Goal: Answer question/provide support: Answer question/provide support

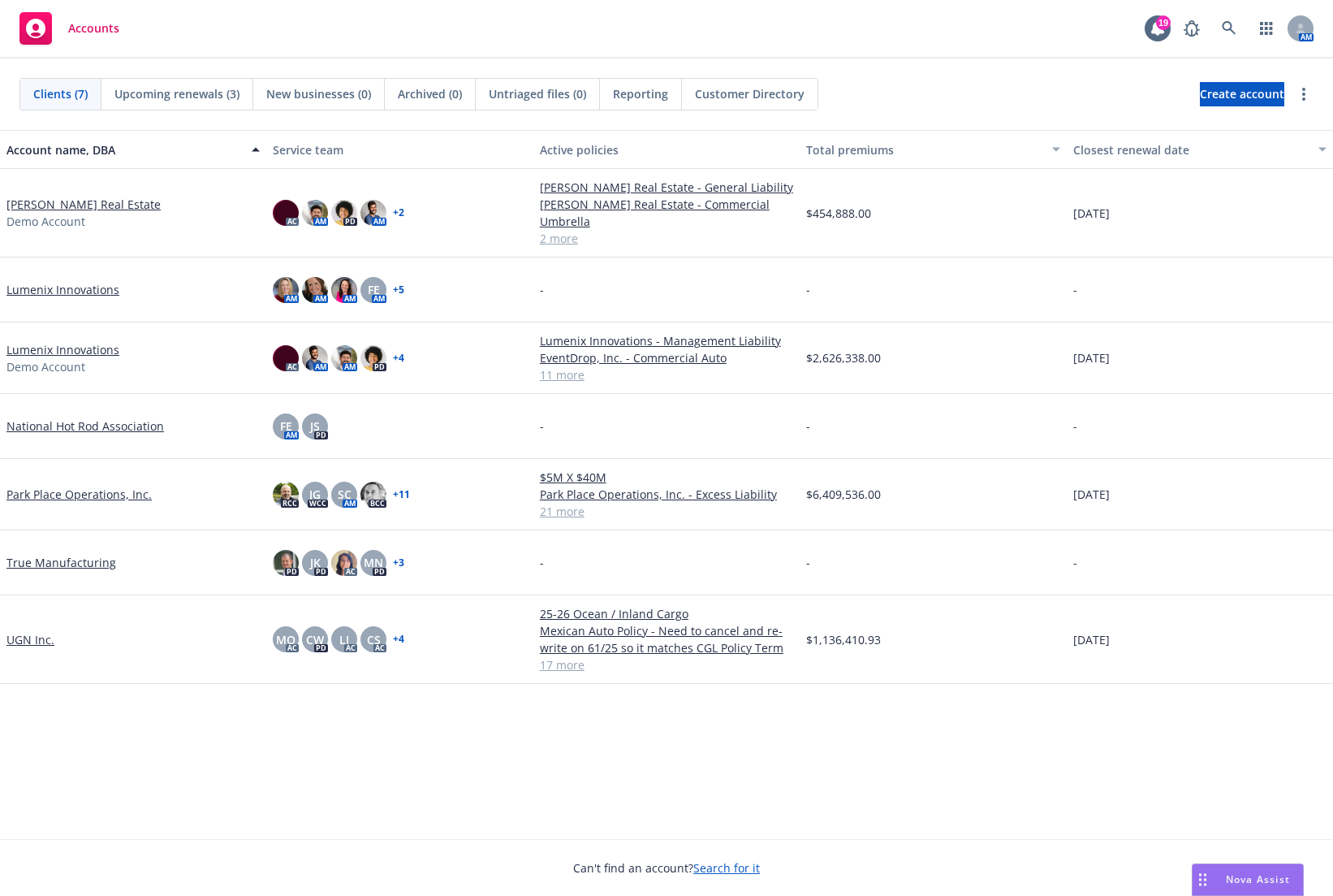
click at [1208, 869] on div "Drag to move" at bounding box center [1203, 878] width 20 height 31
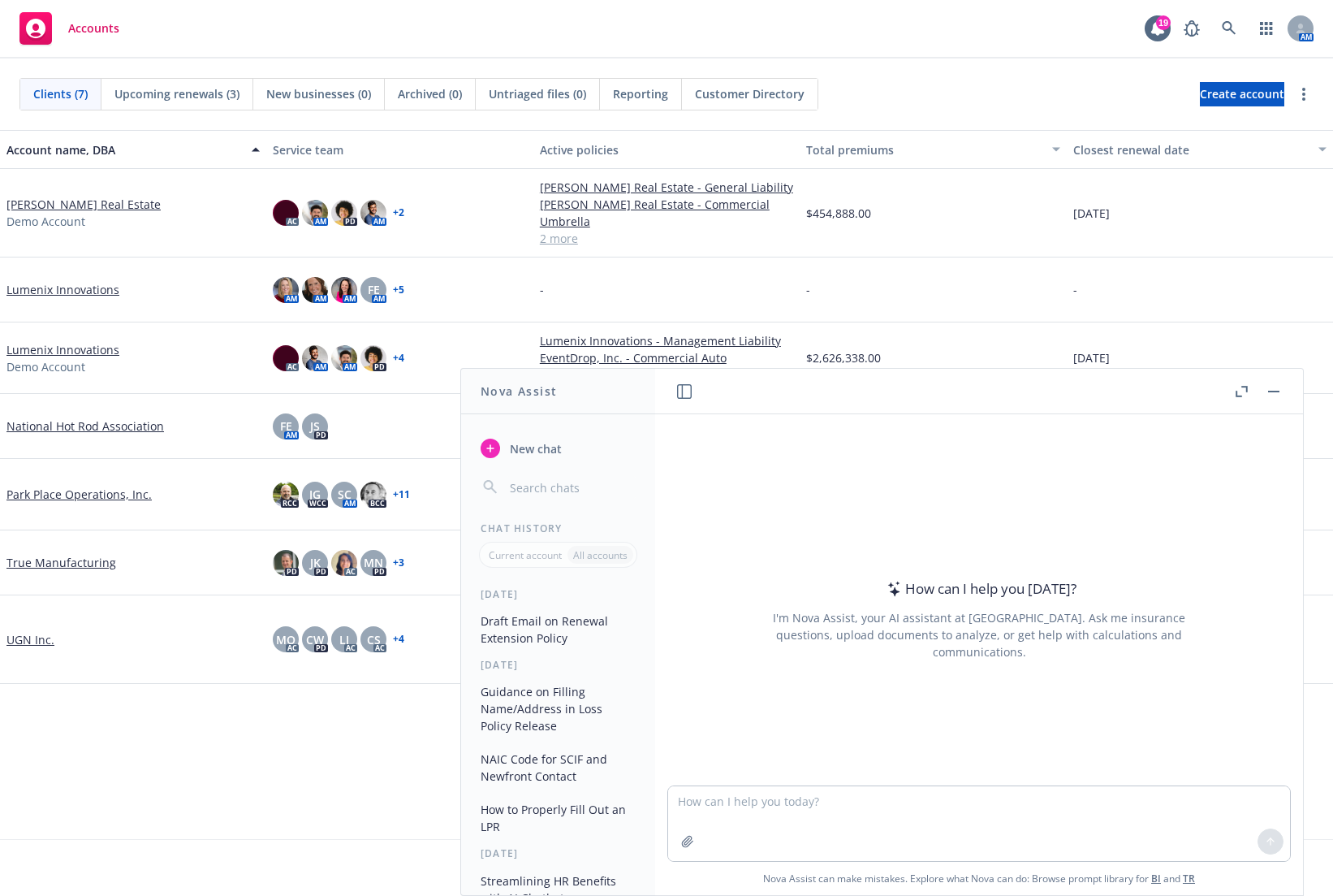
click at [547, 628] on button "Draft Email on Renewal Extension Policy" at bounding box center [558, 629] width 168 height 44
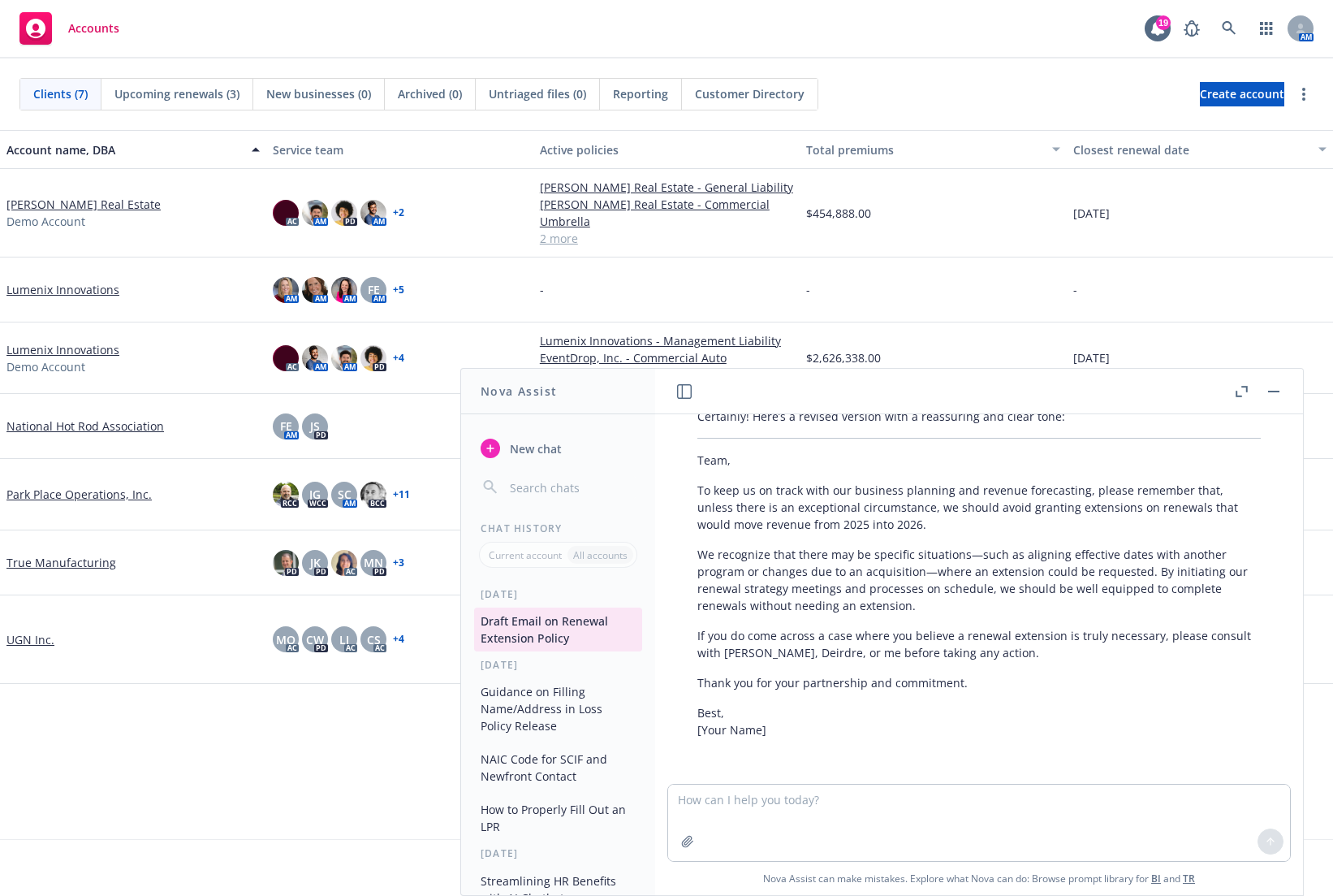
scroll to position [894, 0]
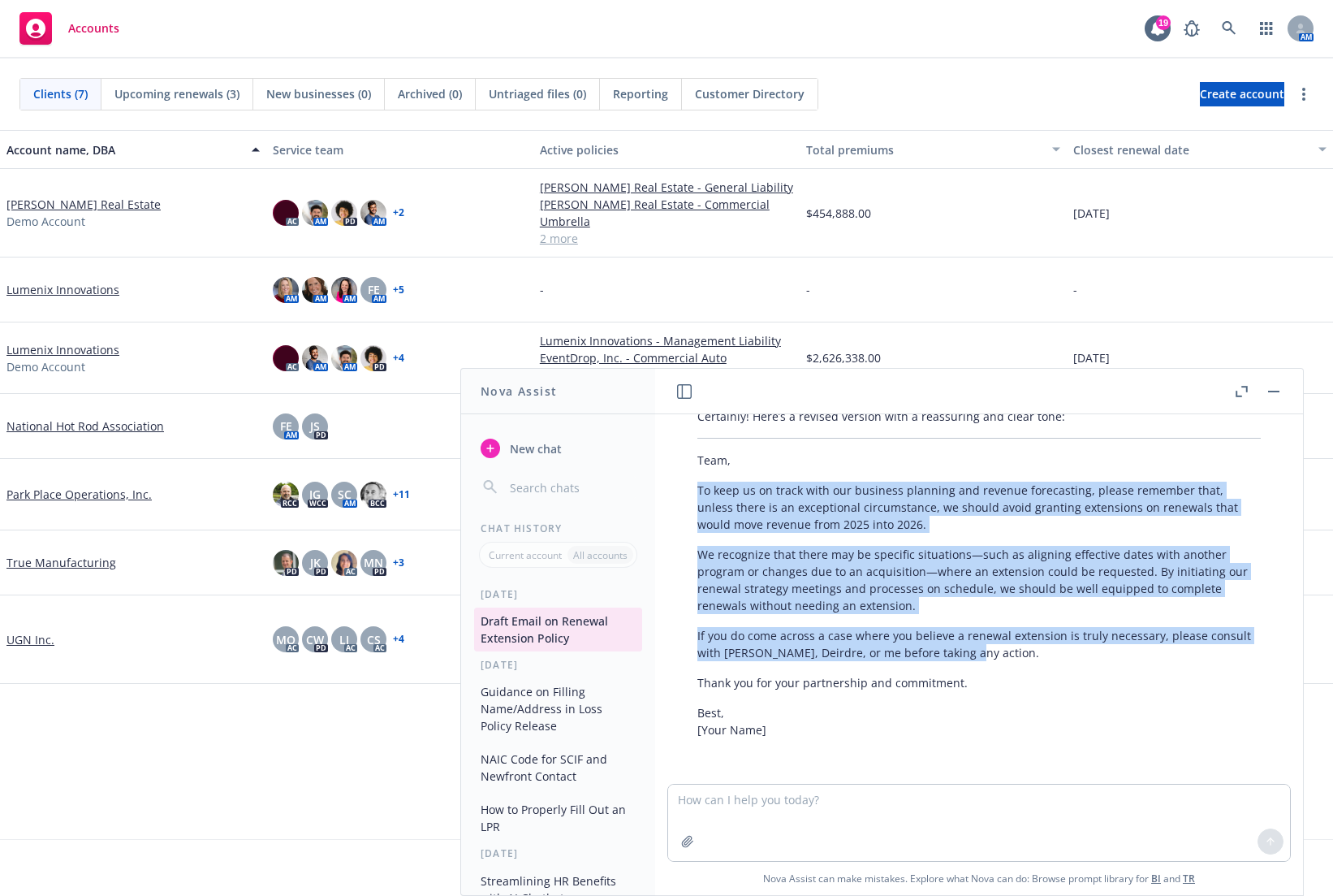
drag, startPoint x: 695, startPoint y: 494, endPoint x: 981, endPoint y: 650, distance: 325.8
click at [981, 650] on div "Certainly! Here’s a revised version with a reassuring and clear tone: Team, To …" at bounding box center [979, 573] width 596 height 343
copy div "To keep us on track with our business planning and revenue forecasting, please …"
click at [949, 828] on textarea at bounding box center [979, 822] width 622 height 76
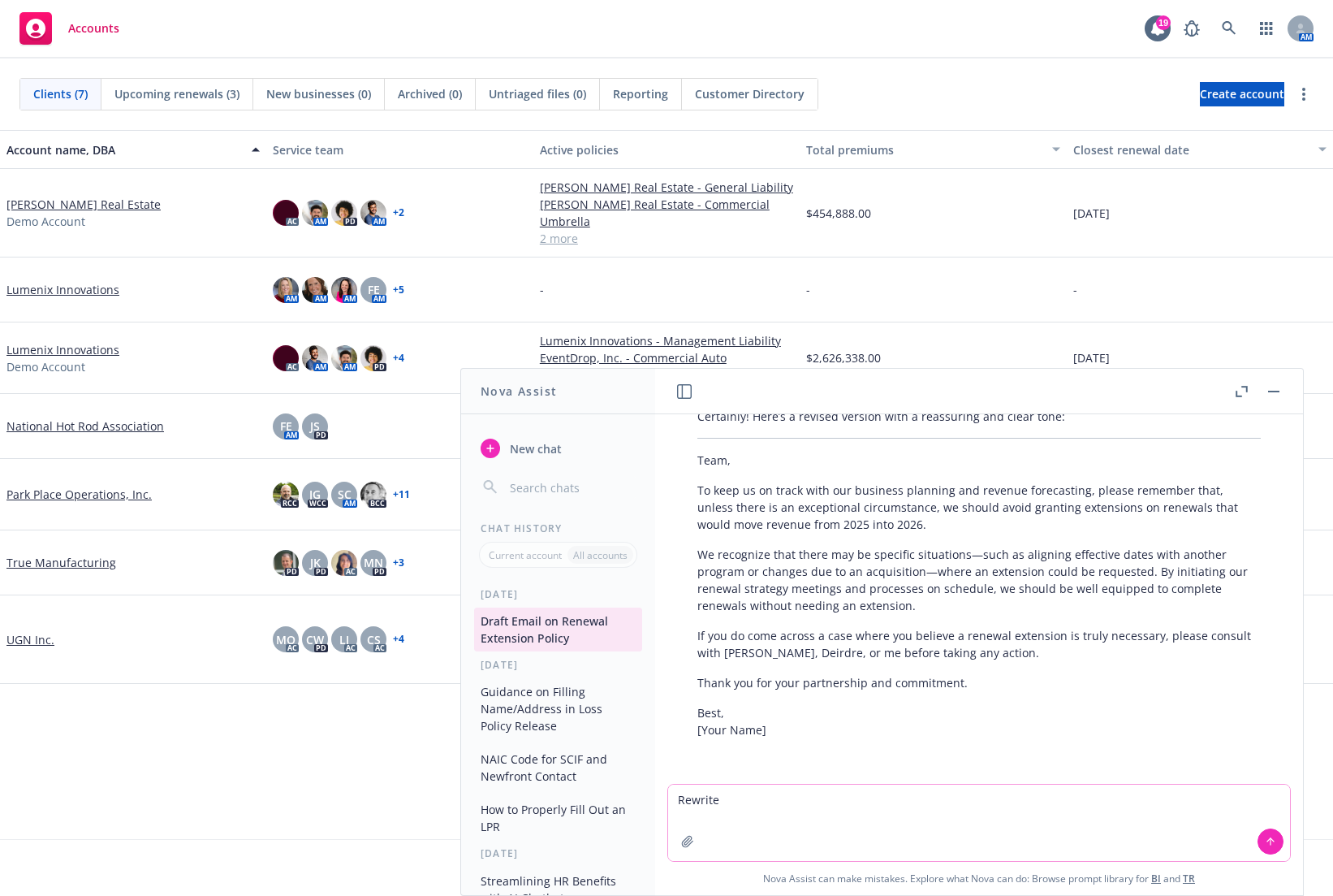
paste textarea "By initiating our renewal strategy meetings and processes on schedule, we shoul…"
type textarea "Rewrite By initiating our renewal strategy meetings and processes on schedule, …"
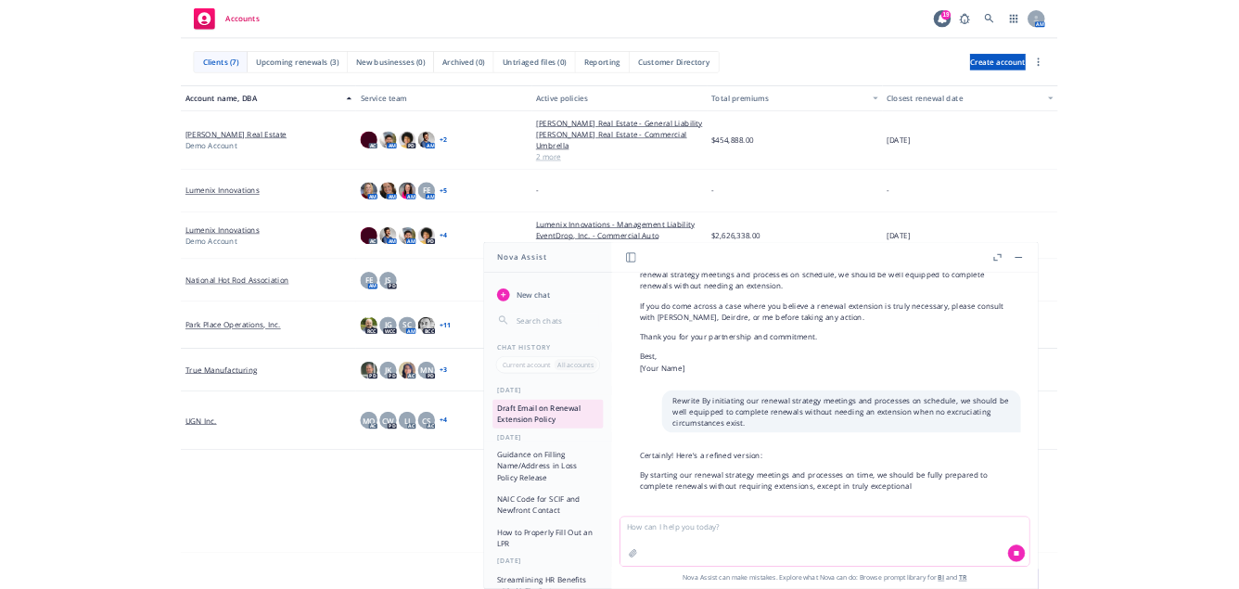
scroll to position [1225, 0]
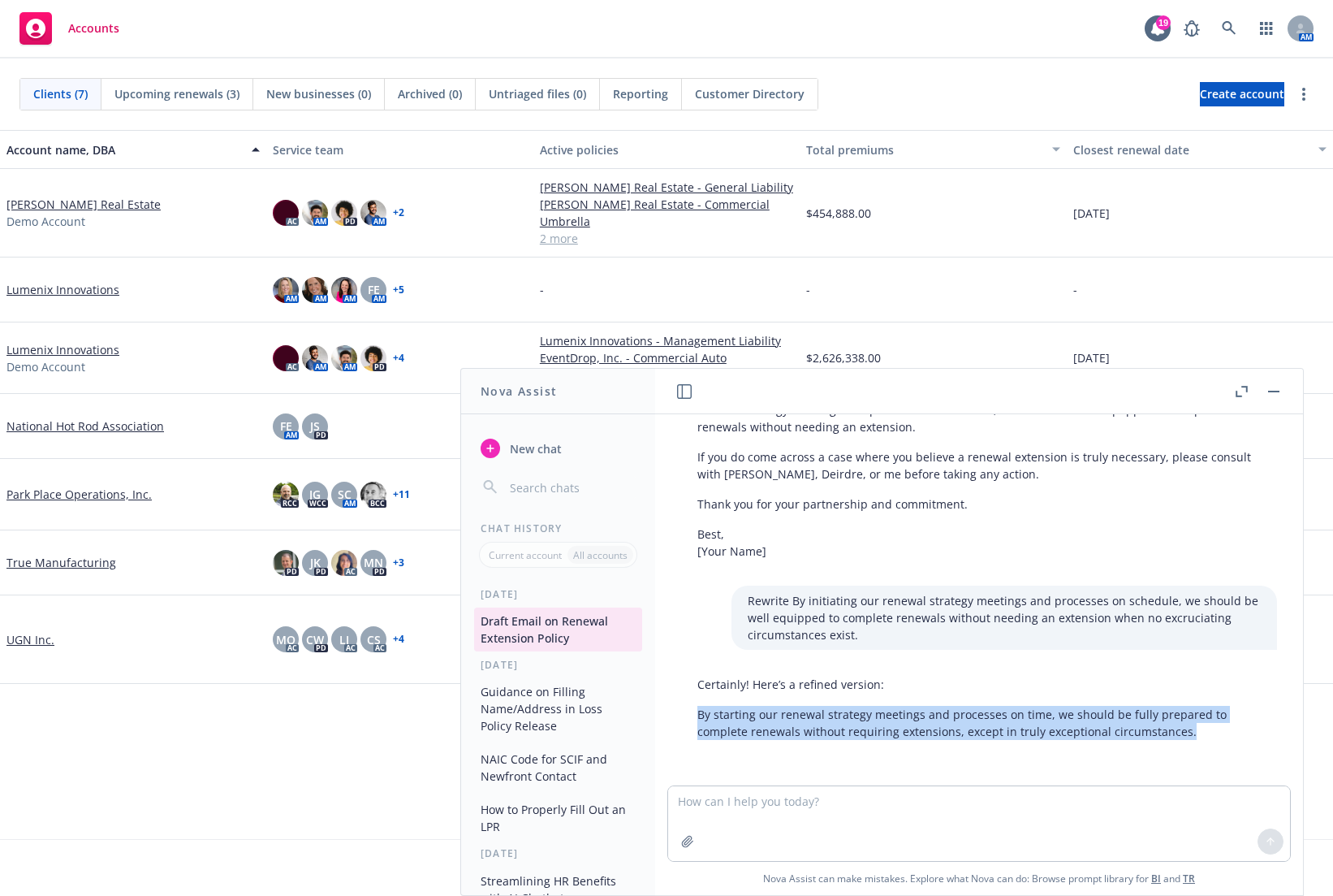
drag, startPoint x: 1181, startPoint y: 731, endPoint x: 695, endPoint y: 718, distance: 486.2
click at [695, 718] on div "Certainly! Here’s a refined version: By starting our renewal strategy meetings …" at bounding box center [979, 708] width 596 height 77
copy p "By starting our renewal strategy meetings and processes on time, we should be f…"
